Goal: Task Accomplishment & Management: Manage account settings

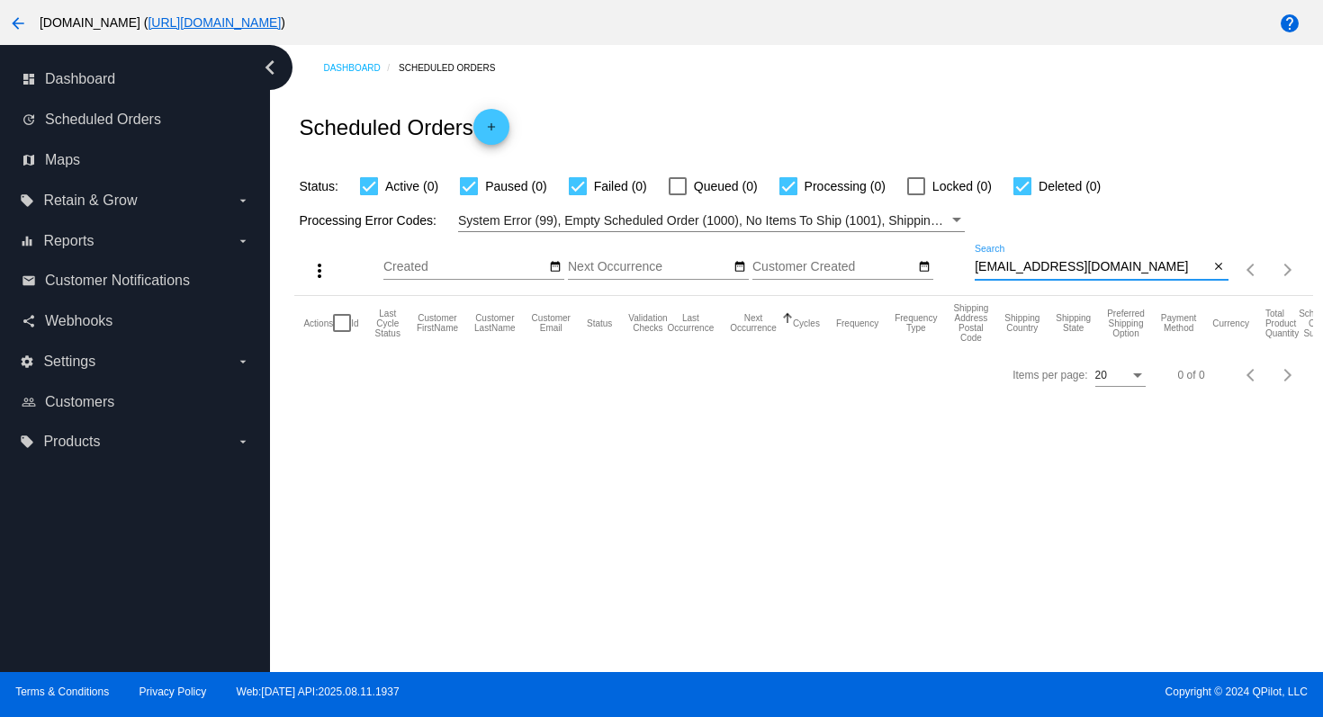
drag, startPoint x: 1130, startPoint y: 262, endPoint x: 966, endPoint y: 266, distance: 163.9
click at [966, 266] on div "more_vert Aug Jan Feb Mar [DATE]" at bounding box center [803, 264] width 1018 height 64
paste input "susanph5"
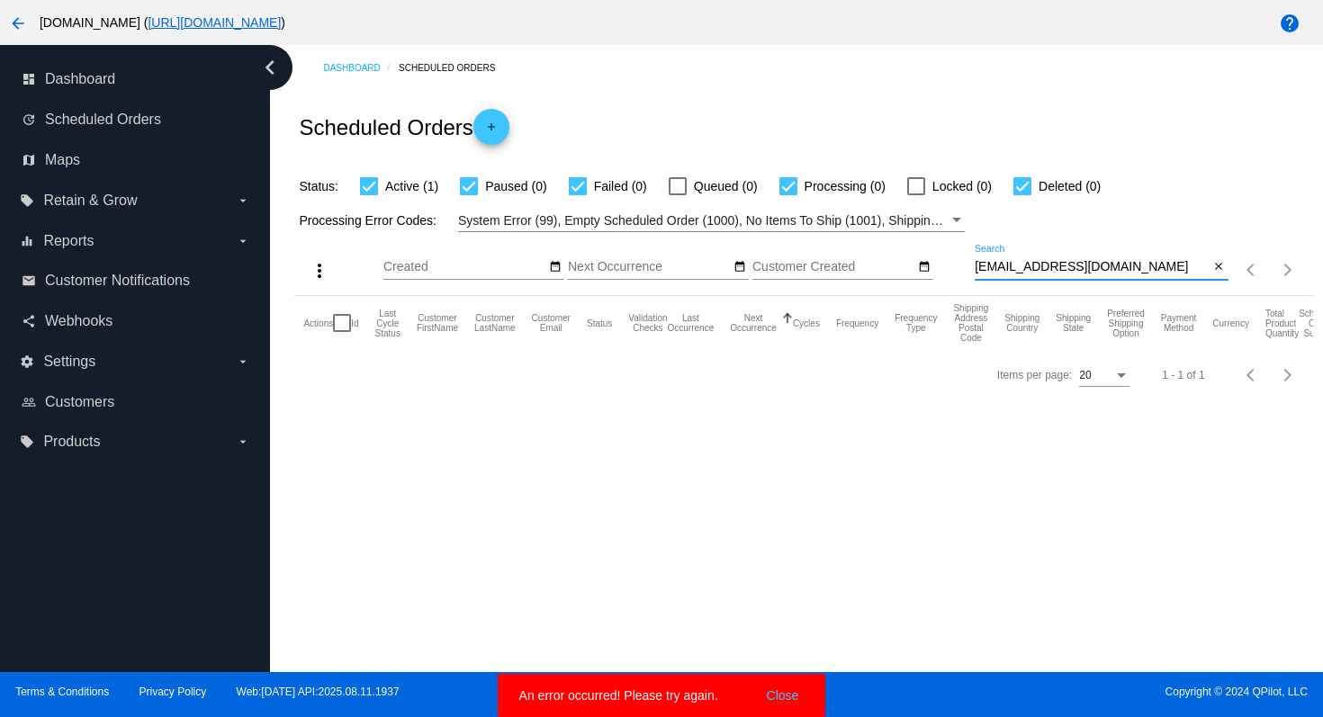
click at [1135, 266] on input "[EMAIL_ADDRESS][DOMAIN_NAME]" at bounding box center [1092, 267] width 235 height 14
type input "[EMAIL_ADDRESS][DOMAIN_NAME]"
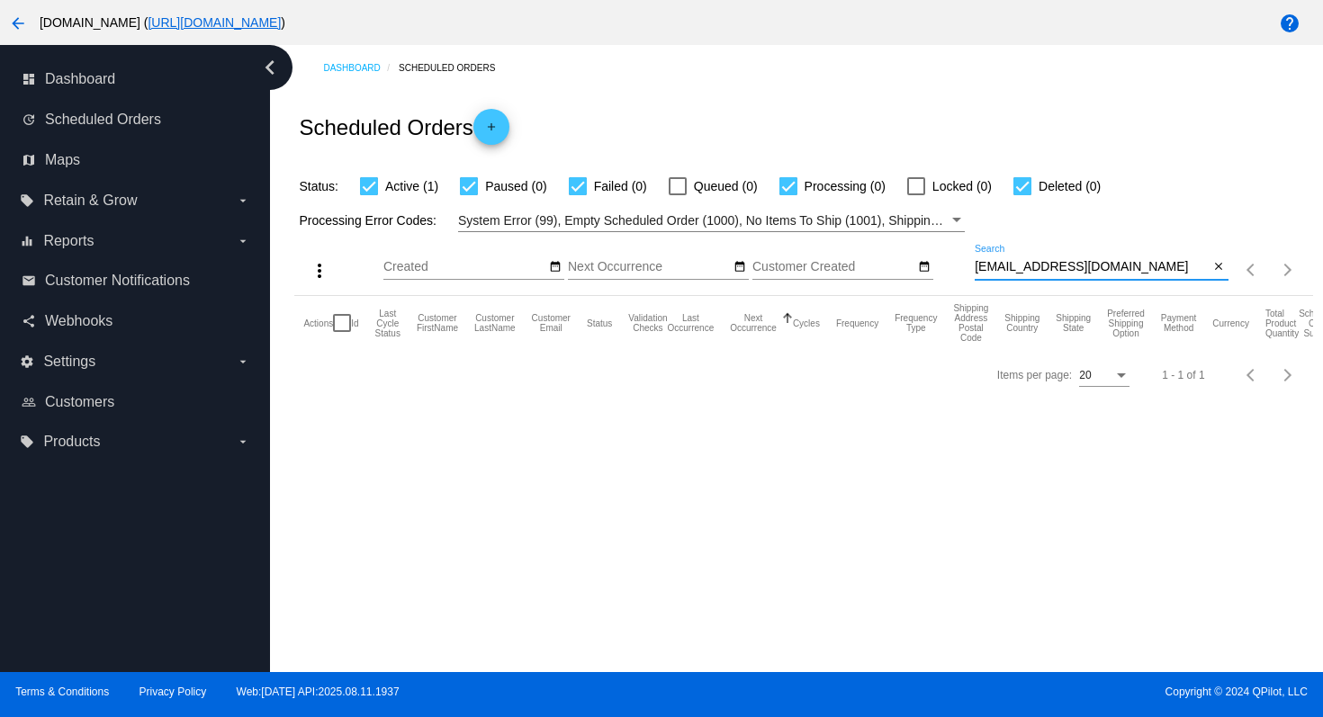
drag, startPoint x: 1118, startPoint y: 263, endPoint x: 947, endPoint y: 266, distance: 171.1
click at [947, 266] on div "more_vert Aug Jan Feb Mar [DATE]" at bounding box center [803, 264] width 1018 height 64
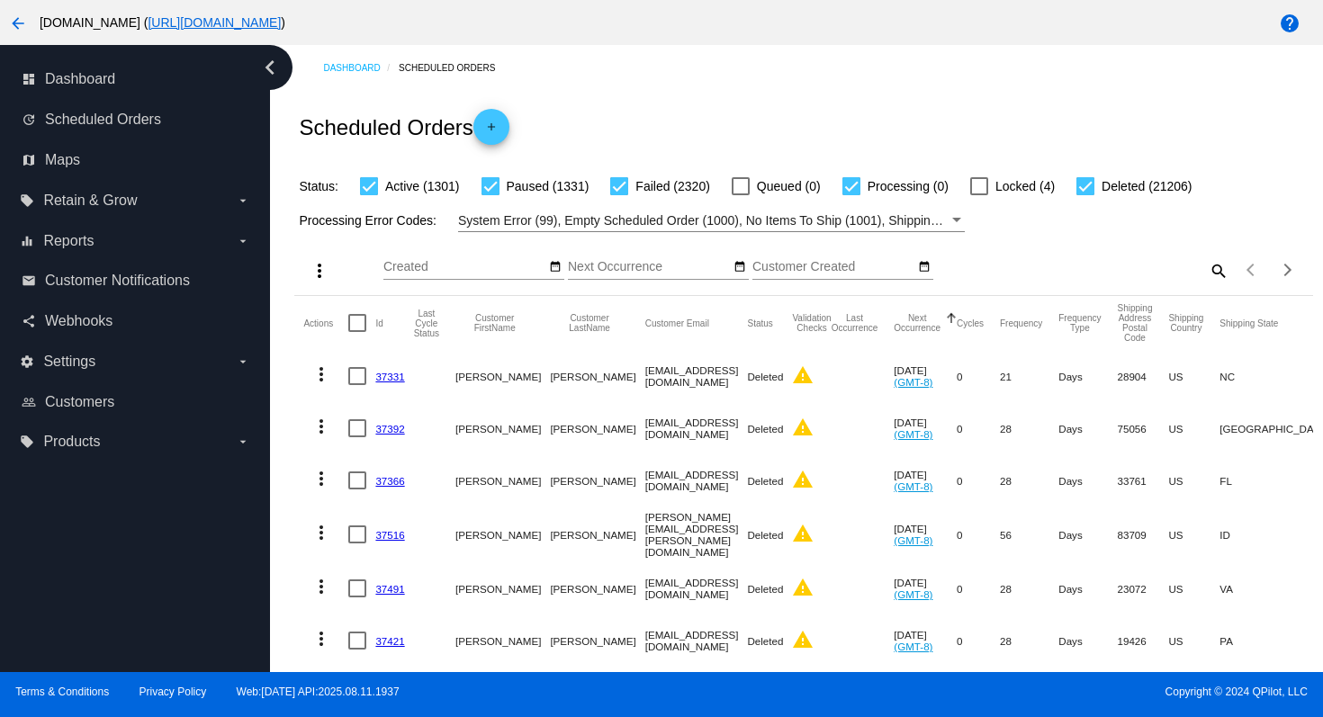
click at [1207, 270] on mat-icon "search" at bounding box center [1218, 271] width 22 height 28
click at [996, 276] on div "Search" at bounding box center [1102, 262] width 254 height 35
paste input "[EMAIL_ADDRESS][DOMAIN_NAME]"
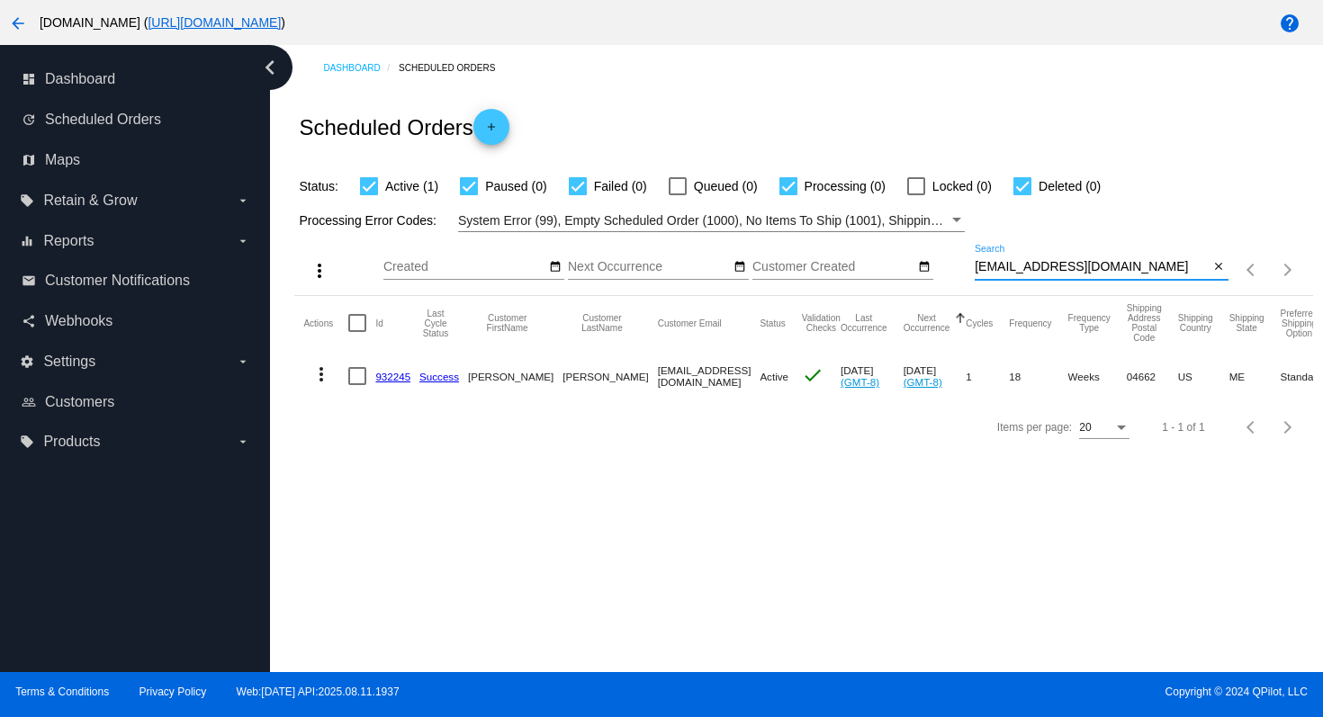
type input "[EMAIL_ADDRESS][DOMAIN_NAME]"
click at [322, 374] on mat-icon "more_vert" at bounding box center [322, 375] width 22 height 22
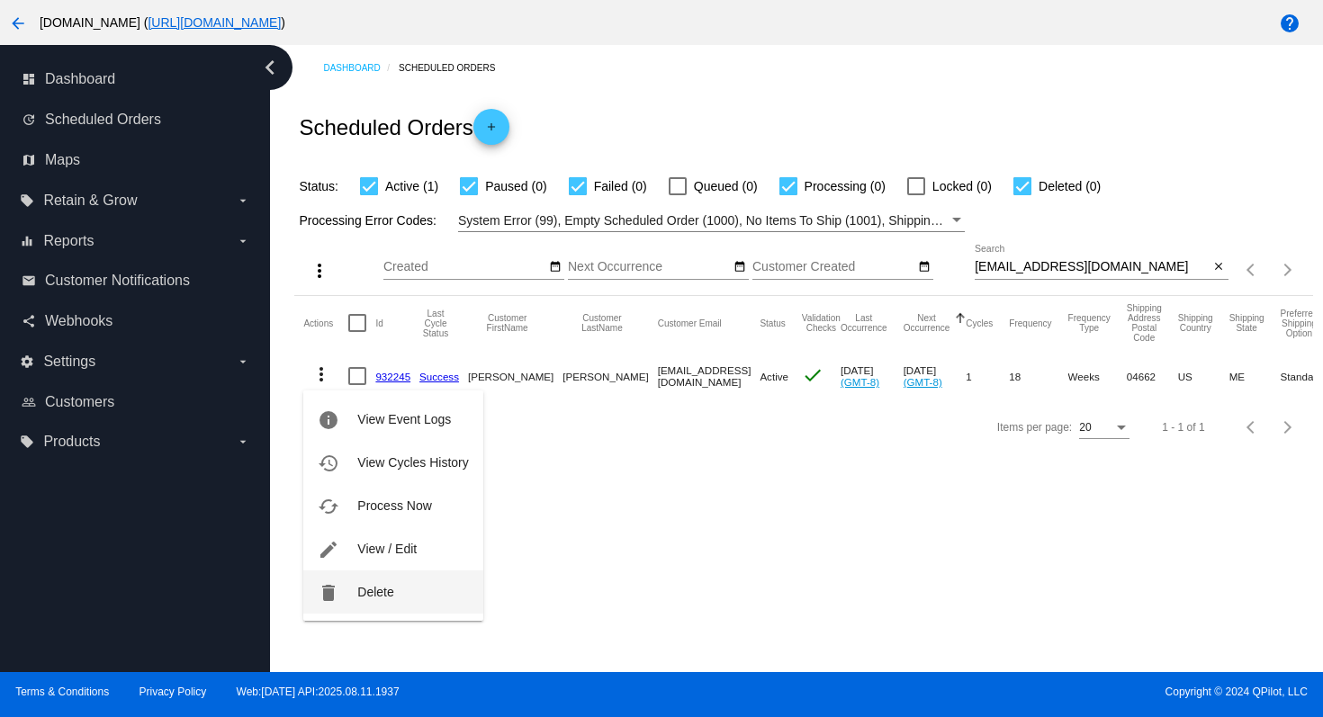
click at [358, 602] on button "delete Delete" at bounding box center [392, 592] width 179 height 43
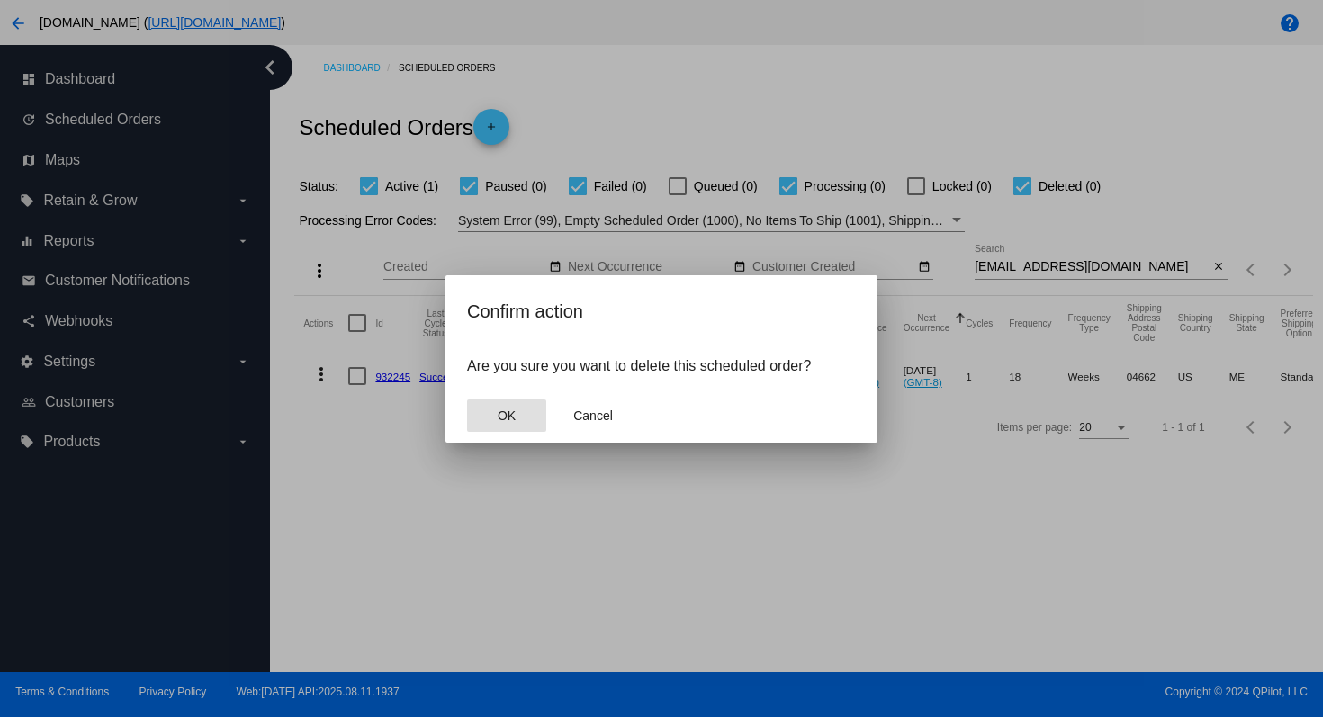
click at [482, 419] on button "OK" at bounding box center [506, 416] width 79 height 32
